Goal: Task Accomplishment & Management: Manage account settings

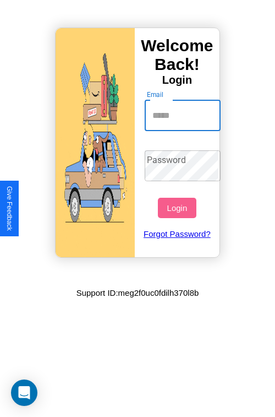
click at [184, 115] on input "Email" at bounding box center [183, 115] width 77 height 31
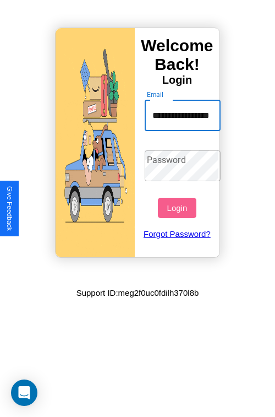
type input "**********"
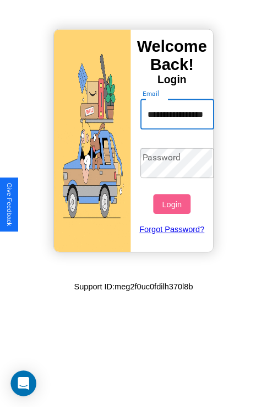
scroll to position [0, 0]
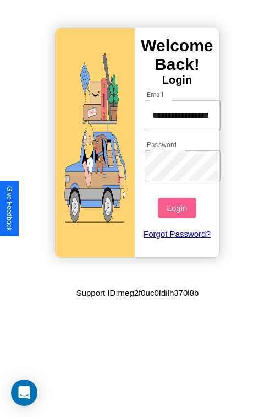
click at [178, 208] on button "Login" at bounding box center [177, 208] width 38 height 20
